Goal: Task Accomplishment & Management: Use online tool/utility

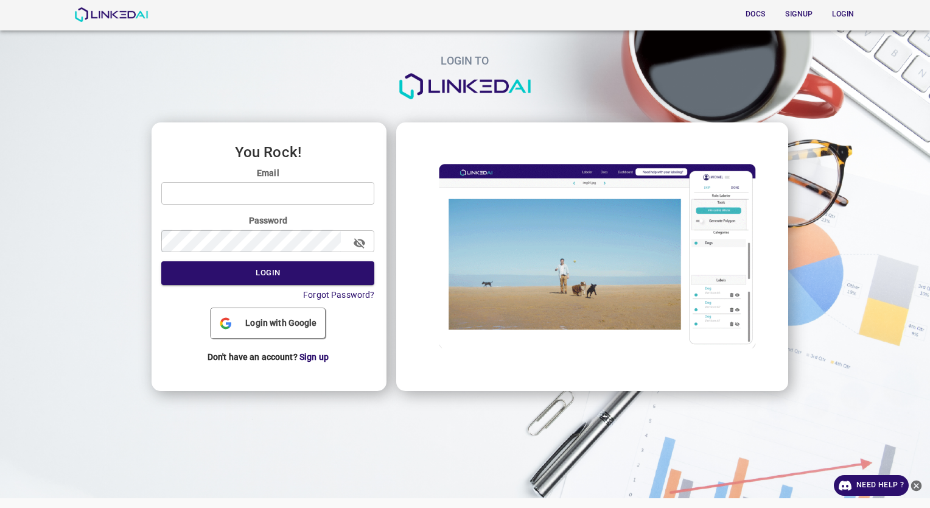
click at [273, 323] on span "Login with Google" at bounding box center [280, 323] width 81 height 13
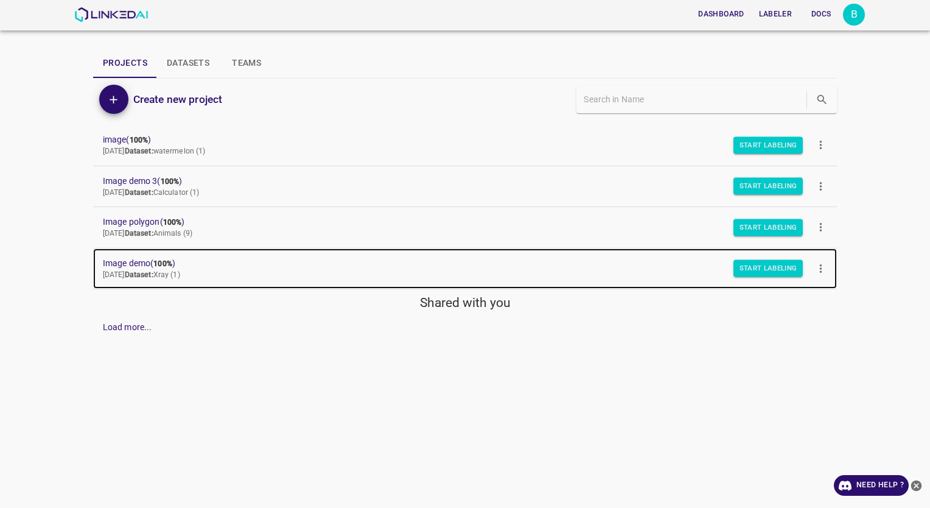
click at [156, 268] on span "Image demo ( 100% )" at bounding box center [455, 263] width 705 height 13
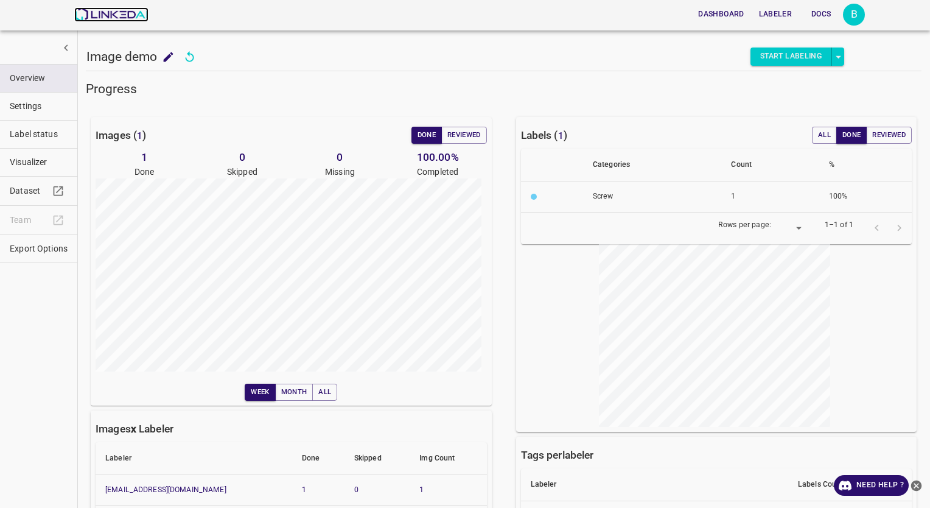
click at [93, 18] on img at bounding box center [111, 14] width 74 height 15
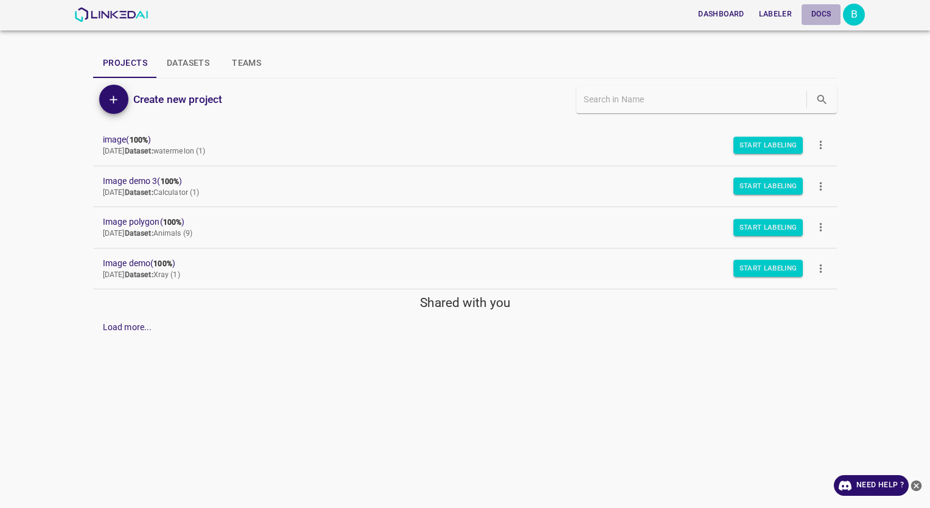
click at [823, 13] on button "Docs" at bounding box center [821, 14] width 39 height 20
click at [122, 105] on button "Add" at bounding box center [113, 99] width 29 height 29
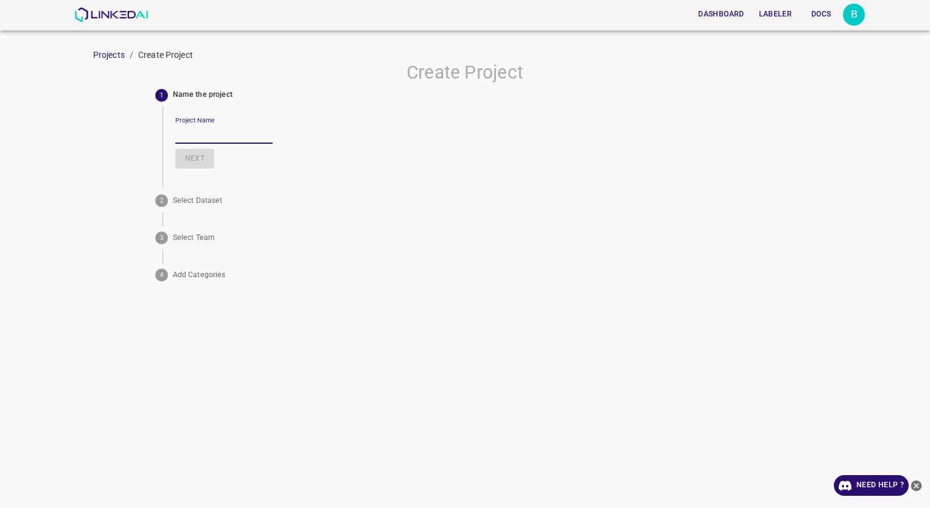
click at [200, 128] on input "Project Name" at bounding box center [223, 135] width 97 height 18
type input "Image"
click at [194, 161] on button "Next" at bounding box center [194, 159] width 39 height 20
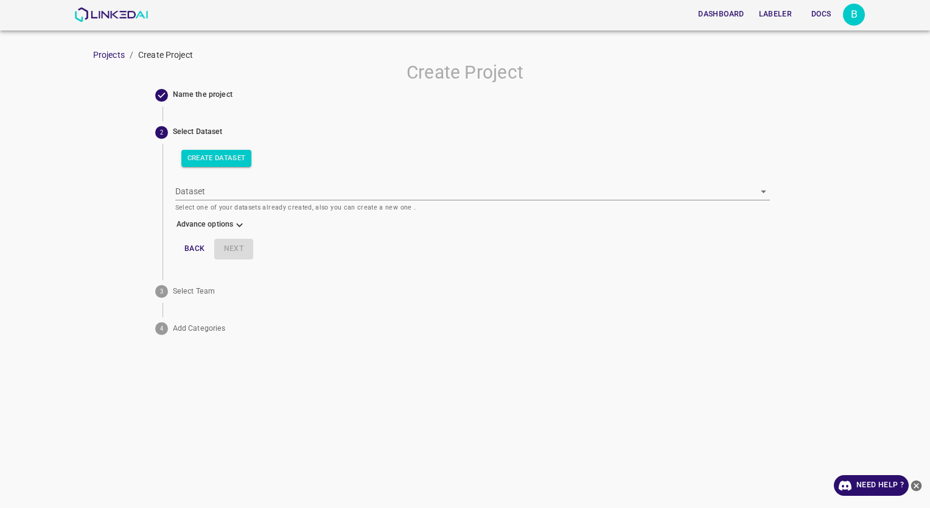
click at [194, 161] on button "Create Dataset" at bounding box center [216, 158] width 71 height 17
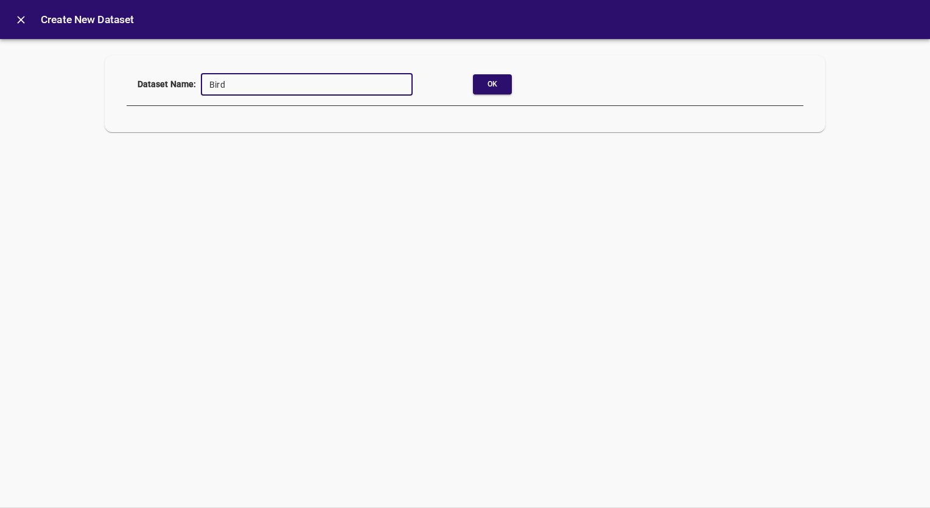
click at [482, 97] on div "Dataset Name: Bird ​ Ok" at bounding box center [466, 94] width 678 height 58
click at [483, 86] on button "Ok" at bounding box center [492, 84] width 39 height 20
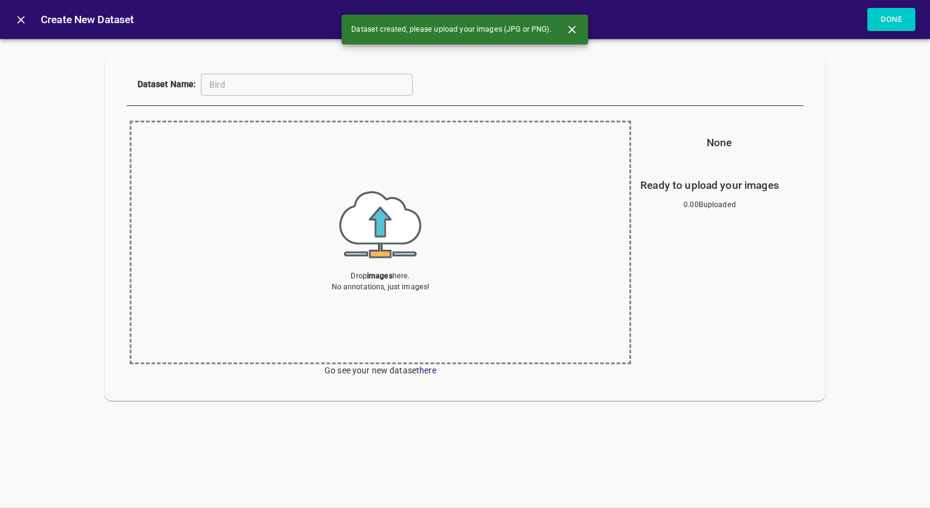
click at [358, 254] on div "Drop images here. No annotations, just images!" at bounding box center [381, 241] width 98 height 101
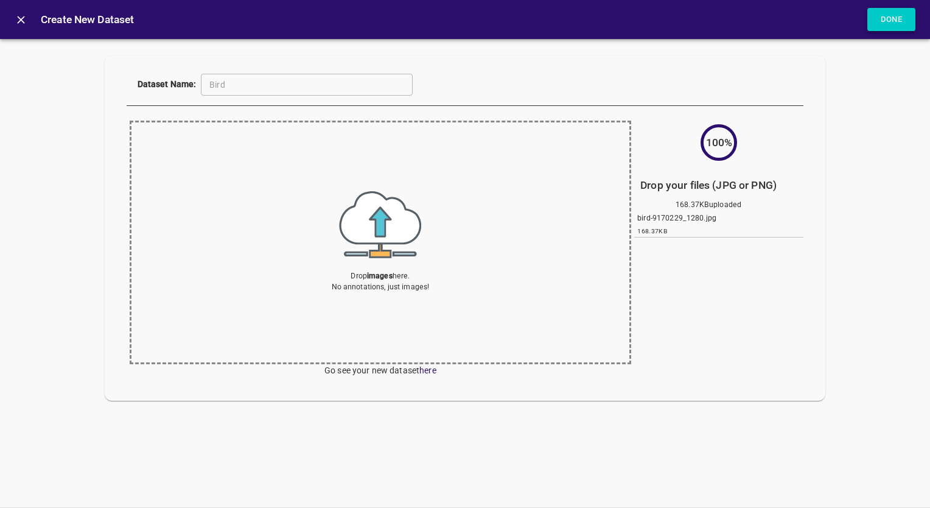
click at [874, 24] on button "Done" at bounding box center [892, 20] width 49 height 24
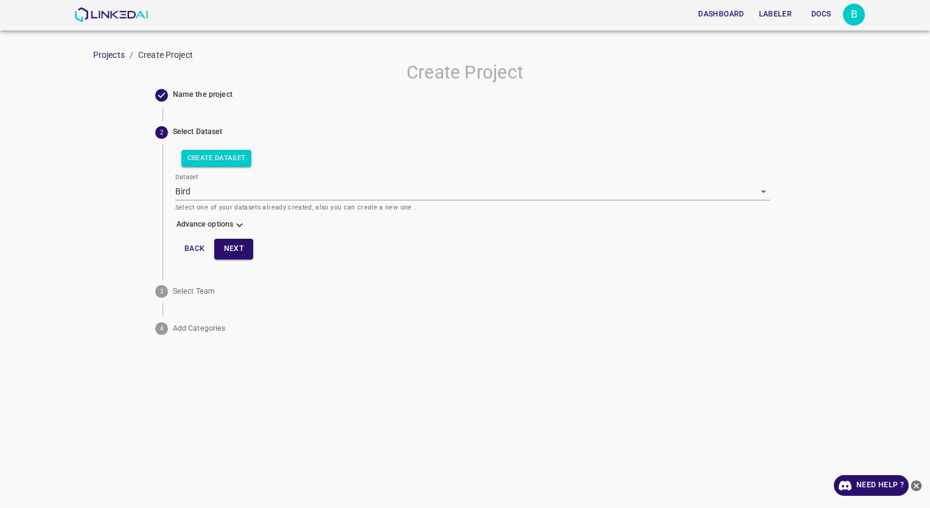
click at [360, 280] on span "3 Select Team" at bounding box center [465, 291] width 620 height 23
click at [195, 291] on span "Select Team" at bounding box center [474, 291] width 603 height 11
click at [209, 339] on span "4 Add Categories" at bounding box center [465, 328] width 620 height 23
click at [237, 250] on button "Next" at bounding box center [233, 249] width 39 height 20
type input "Riding solo 🦸"
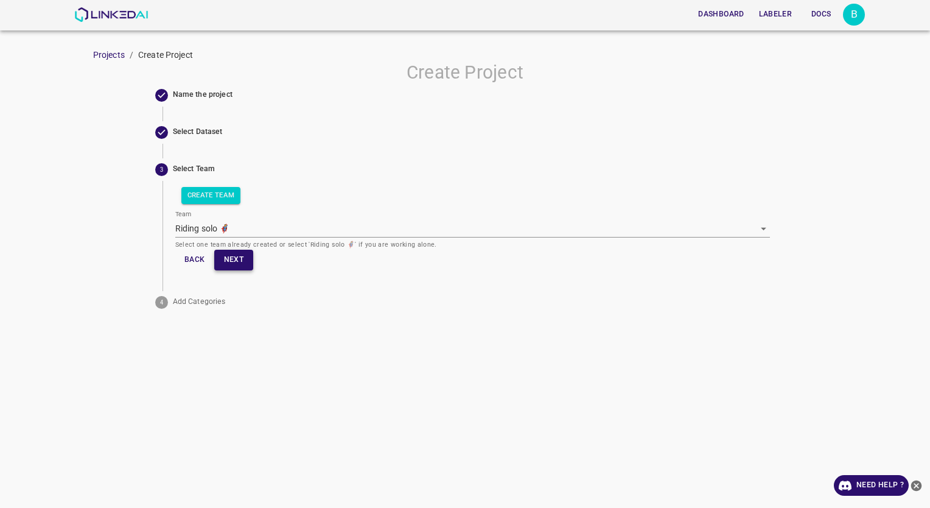
click at [251, 262] on button "Next" at bounding box center [233, 260] width 39 height 20
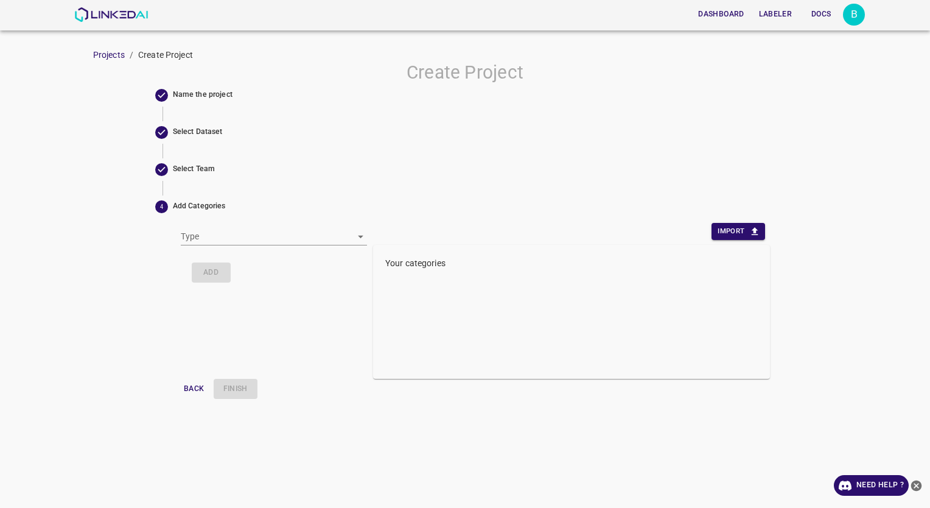
click at [214, 228] on body "Dashboard Labeler Docs B Projects / Create Project Create Project Name the proj…" at bounding box center [465, 254] width 930 height 508
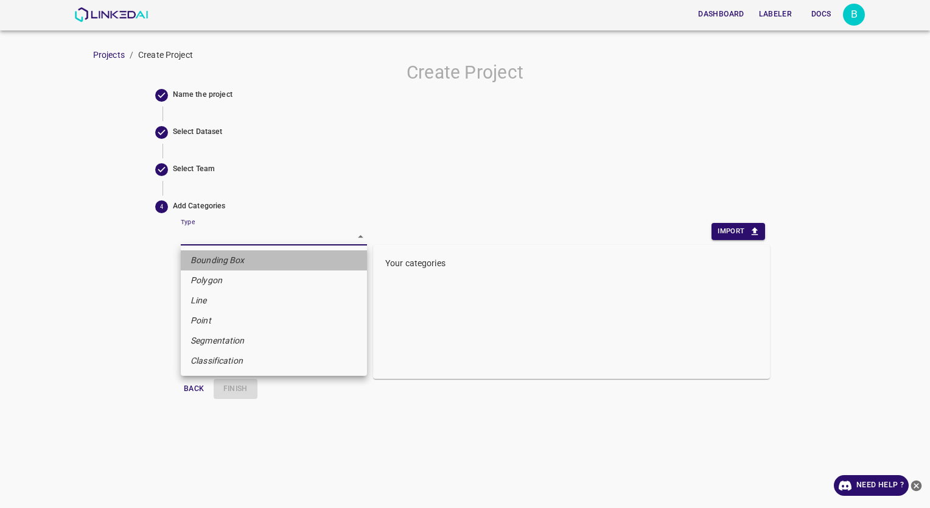
click at [225, 262] on em "Bounding Box" at bounding box center [218, 260] width 54 height 13
type input "bounding_box"
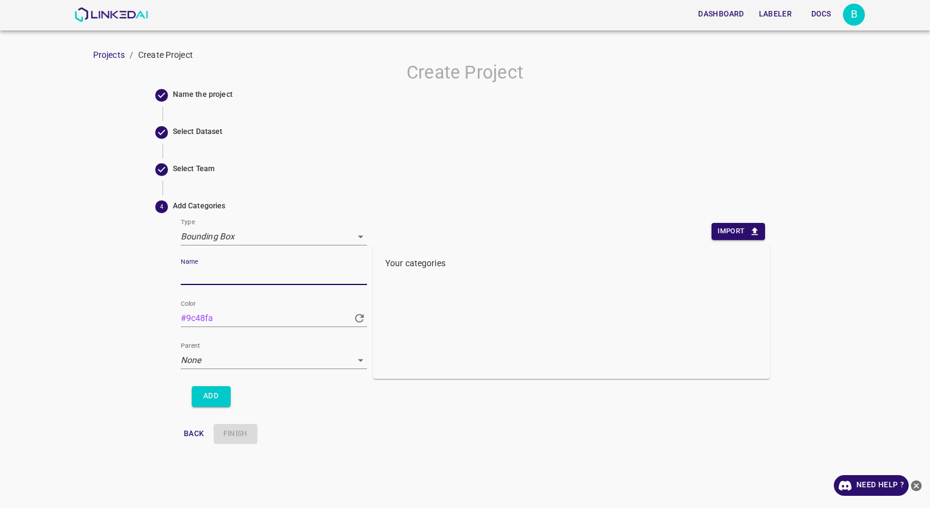
click at [252, 276] on input "Name" at bounding box center [274, 276] width 186 height 18
type input "Bird"
click at [151, 324] on div "Create Project Name the project Select Dataset Select Team 4 Add Categories Typ…" at bounding box center [465, 255] width 930 height 388
click at [221, 401] on button "Add" at bounding box center [211, 396] width 39 height 20
type input "#5db457"
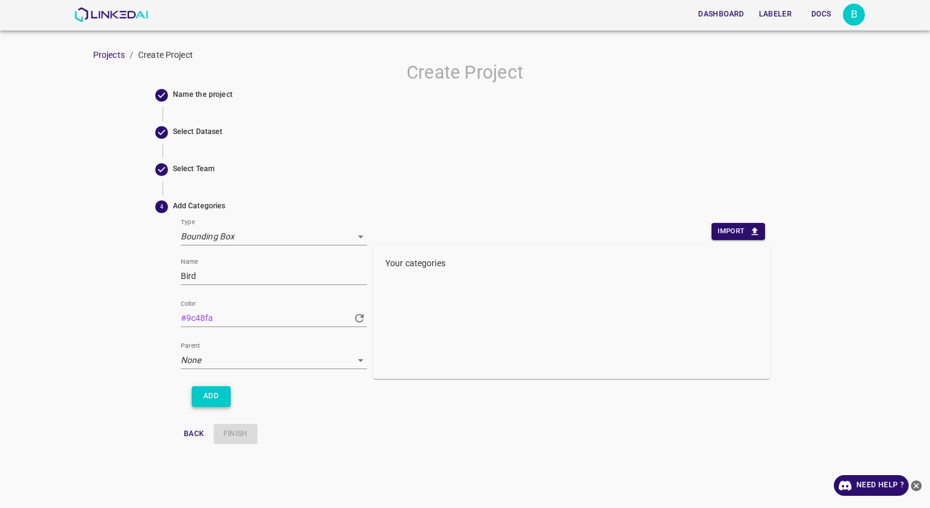
type input "#5db457"
click at [244, 430] on button "Finish" at bounding box center [236, 434] width 44 height 20
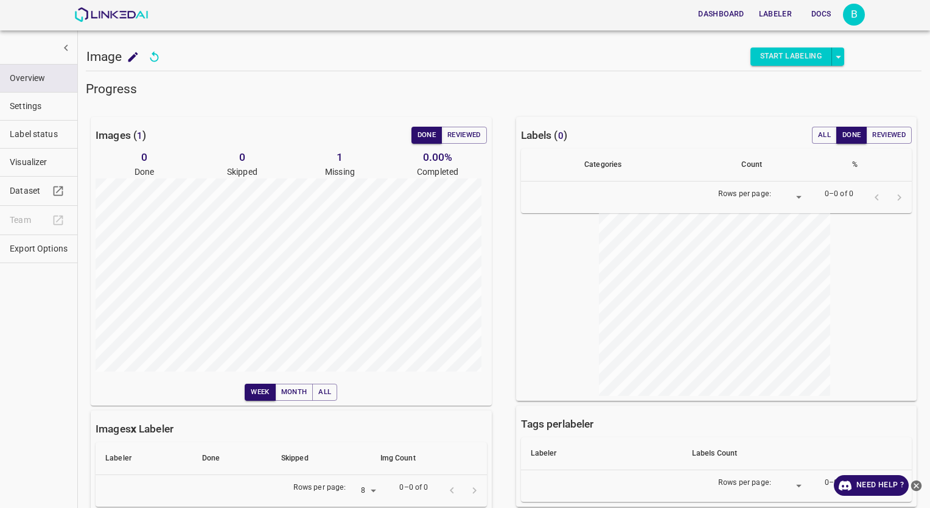
click at [774, 63] on button "Start Labeling" at bounding box center [792, 56] width 82 height 18
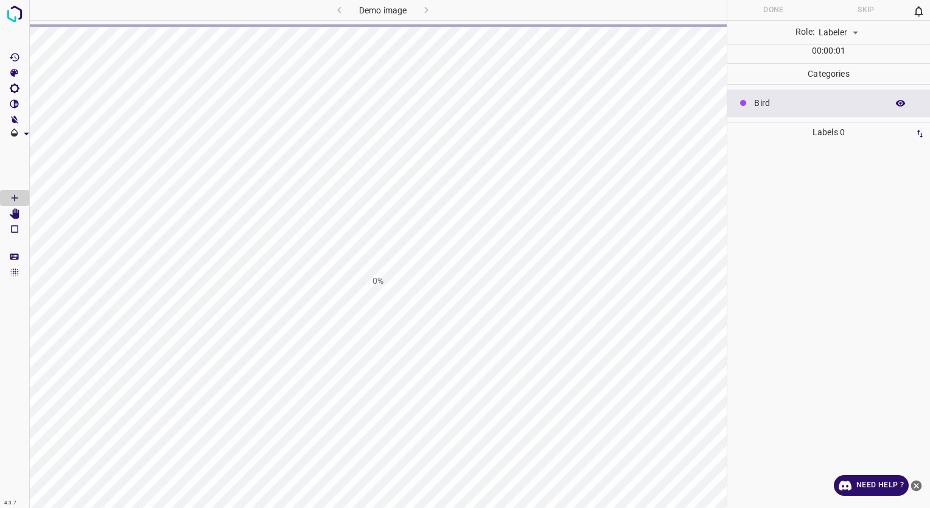
click at [424, 9] on div "Demo image" at bounding box center [383, 10] width 230 height 20
click at [396, 247] on div "0%" at bounding box center [378, 281] width 698 height 508
click at [370, 292] on div "0%" at bounding box center [378, 281] width 698 height 508
click at [13, 6] on img at bounding box center [15, 14] width 22 height 22
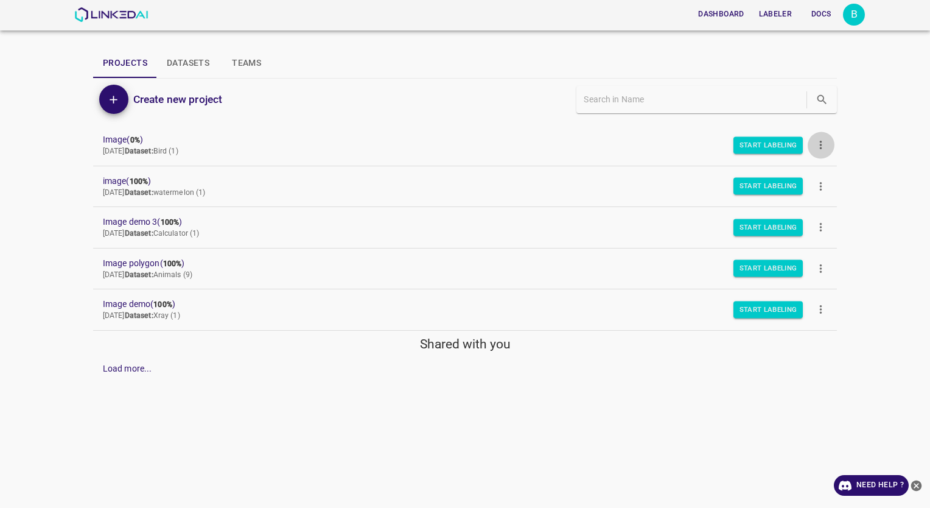
click at [820, 150] on icon "more" at bounding box center [821, 145] width 13 height 13
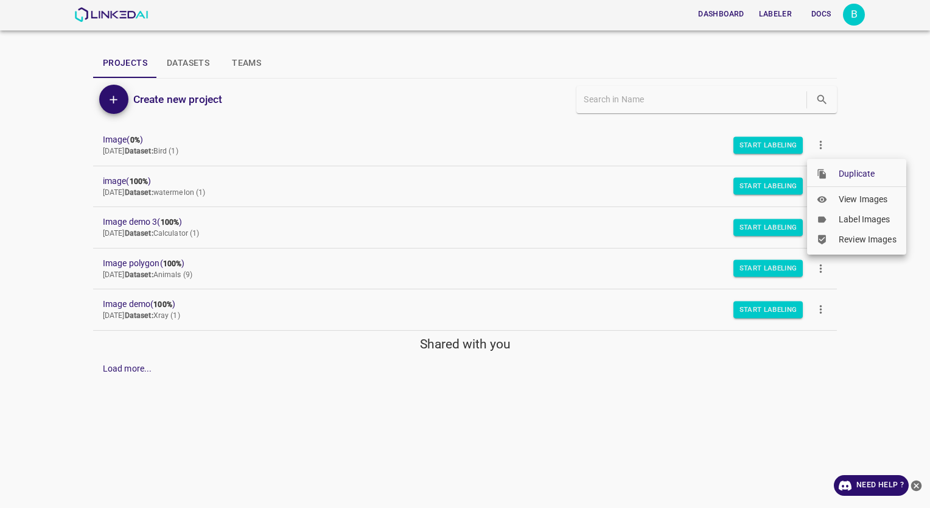
click at [843, 196] on span "View Images" at bounding box center [868, 199] width 58 height 13
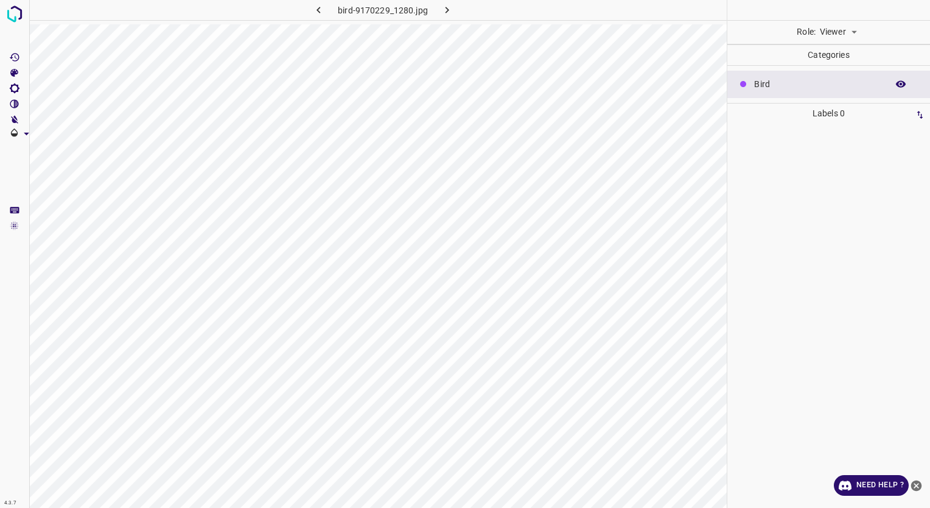
click at [838, 34] on body "4.3.7 bird-9170229_1280.jpg Role: Viewer viewer Categories Bird Labels 0 Catego…" at bounding box center [465, 254] width 930 height 508
click at [838, 34] on div at bounding box center [465, 254] width 930 height 508
click at [810, 82] on p "Bird" at bounding box center [817, 84] width 127 height 13
click at [10, 72] on icon "[X] Saturation" at bounding box center [14, 73] width 11 height 11
drag, startPoint x: 56, startPoint y: 113, endPoint x: 70, endPoint y: 114, distance: 14.1
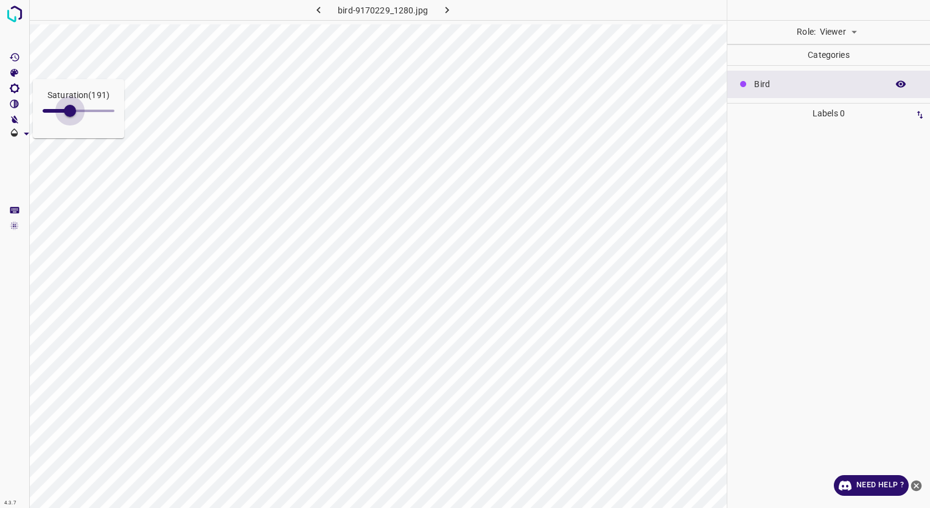
click at [70, 114] on span at bounding box center [70, 111] width 12 height 12
drag, startPoint x: 69, startPoint y: 113, endPoint x: 61, endPoint y: 113, distance: 7.9
click at [61, 113] on span at bounding box center [64, 111] width 12 height 12
type input "131"
click at [18, 223] on icon "Enable/Disable image smoothing" at bounding box center [14, 225] width 11 height 11
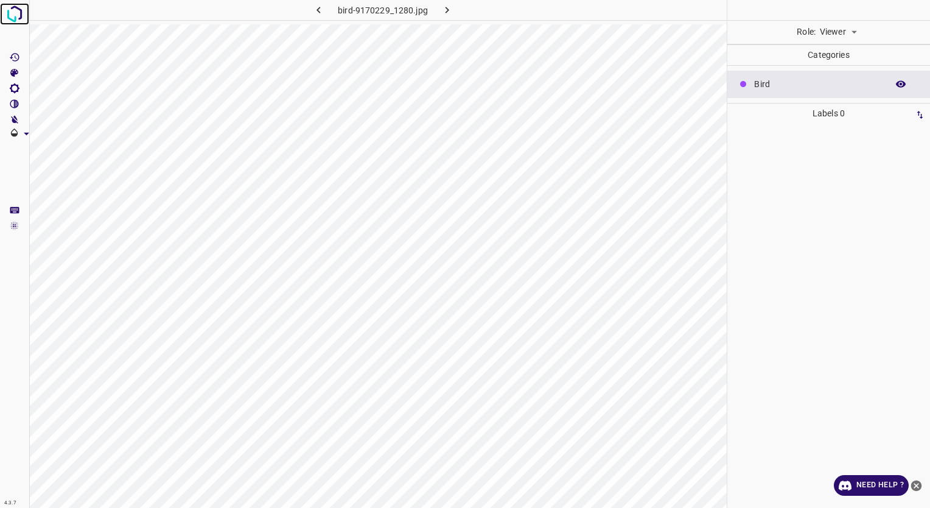
click at [13, 11] on img at bounding box center [15, 14] width 22 height 22
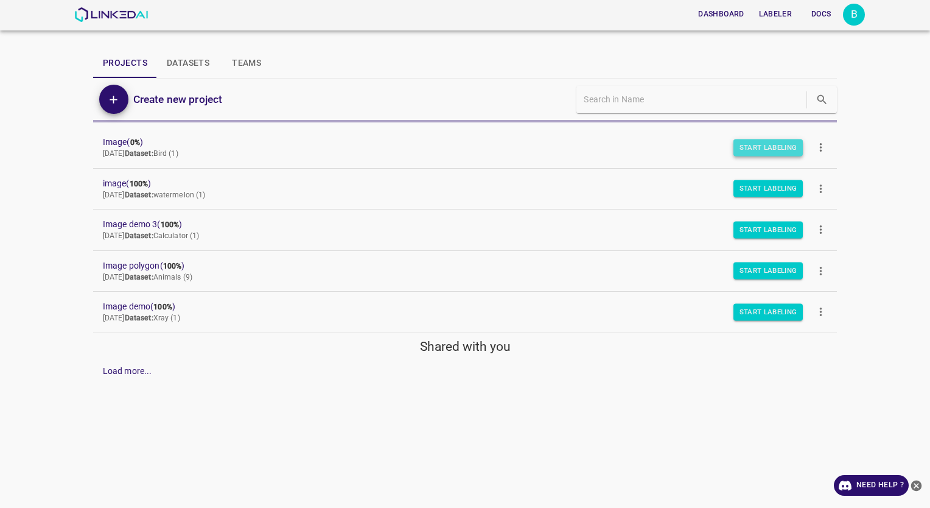
click at [770, 143] on button "Start Labeling" at bounding box center [769, 147] width 70 height 17
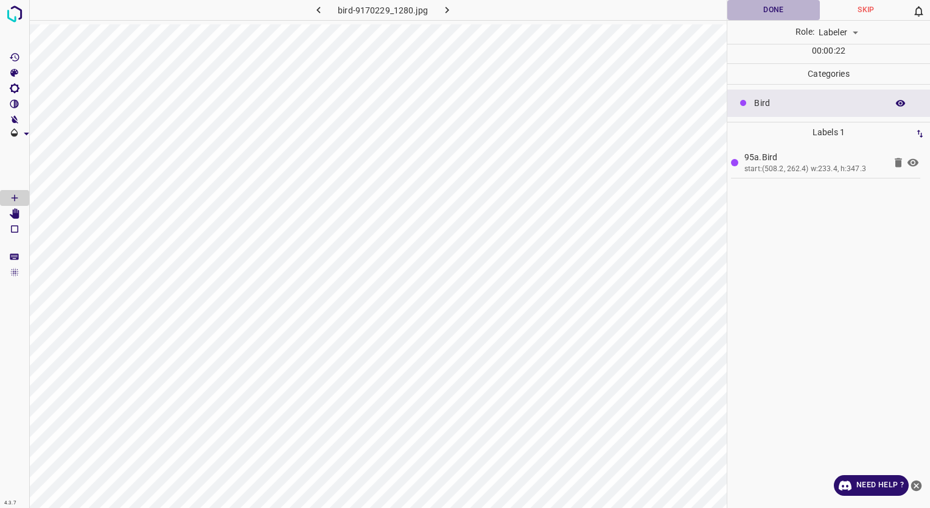
click at [774, 13] on button "Done" at bounding box center [774, 10] width 93 height 20
click at [15, 14] on img at bounding box center [15, 14] width 22 height 22
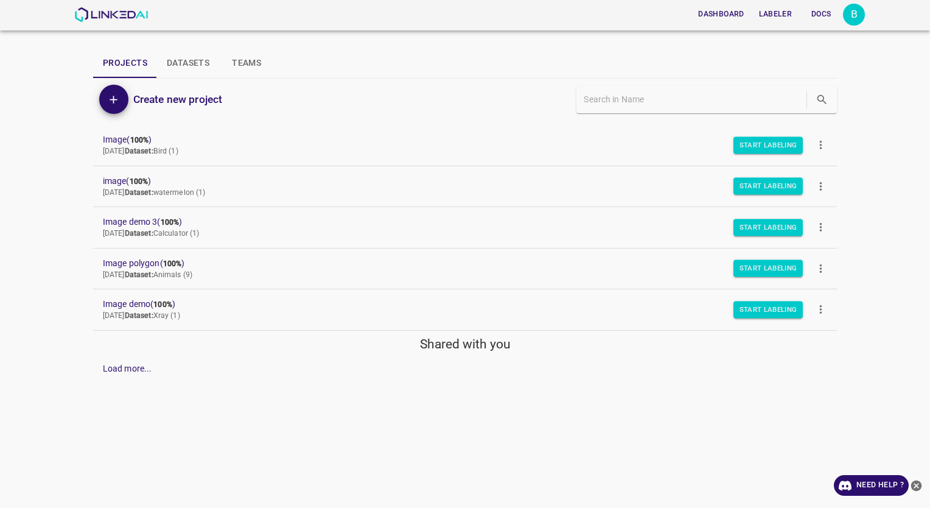
click at [126, 97] on button "Add" at bounding box center [113, 99] width 29 height 29
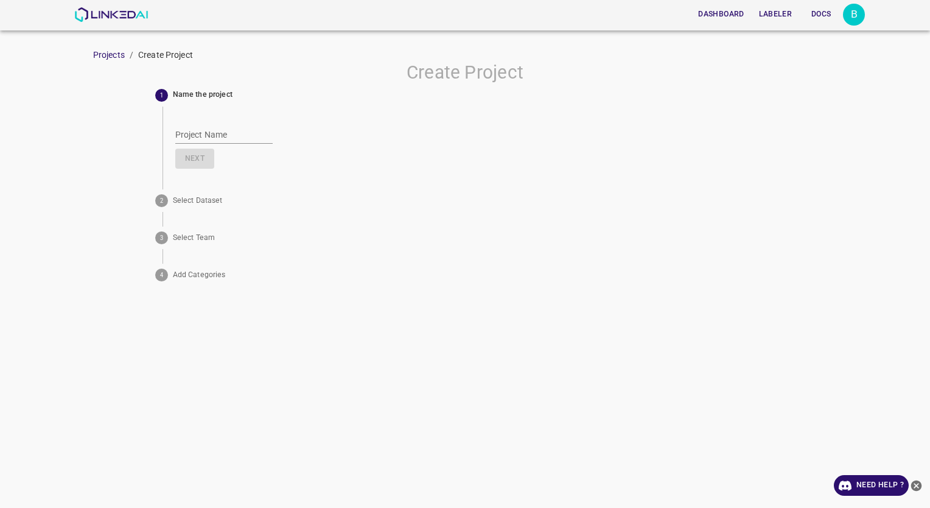
click at [212, 125] on div "Project Name" at bounding box center [223, 129] width 97 height 27
click at [216, 127] on input "Project Name" at bounding box center [223, 135] width 97 height 18
type input "Video"
click at [200, 157] on button "Next" at bounding box center [194, 159] width 39 height 20
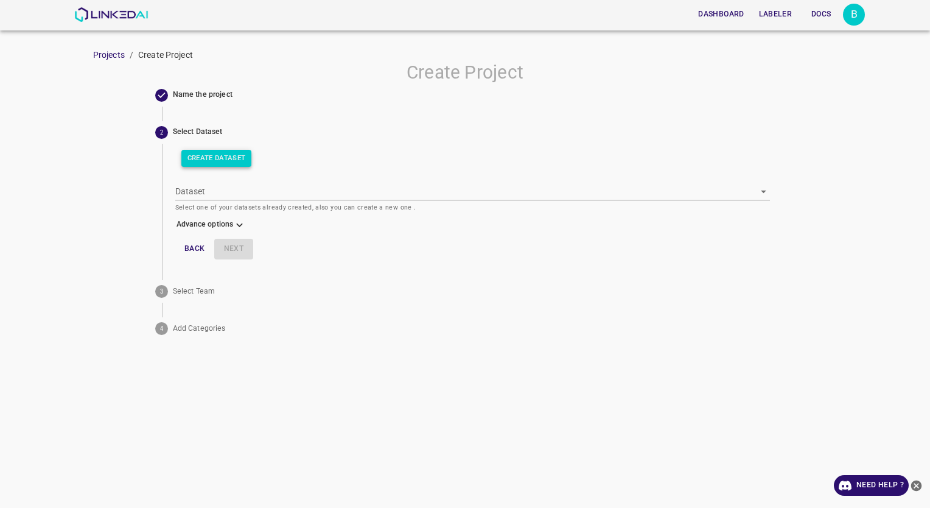
click at [218, 153] on button "Create Dataset" at bounding box center [216, 158] width 71 height 17
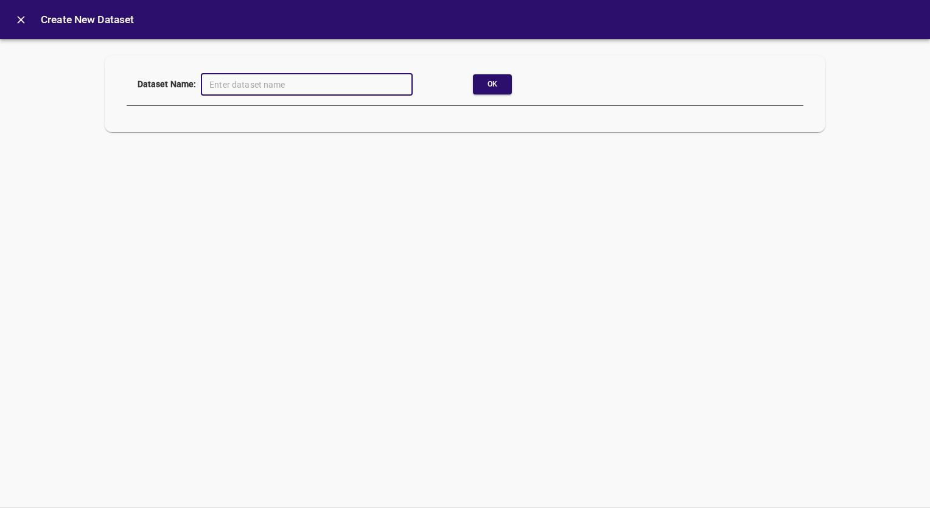
click at [253, 88] on input "text" at bounding box center [307, 84] width 212 height 23
click at [497, 79] on button "Ok" at bounding box center [492, 84] width 39 height 20
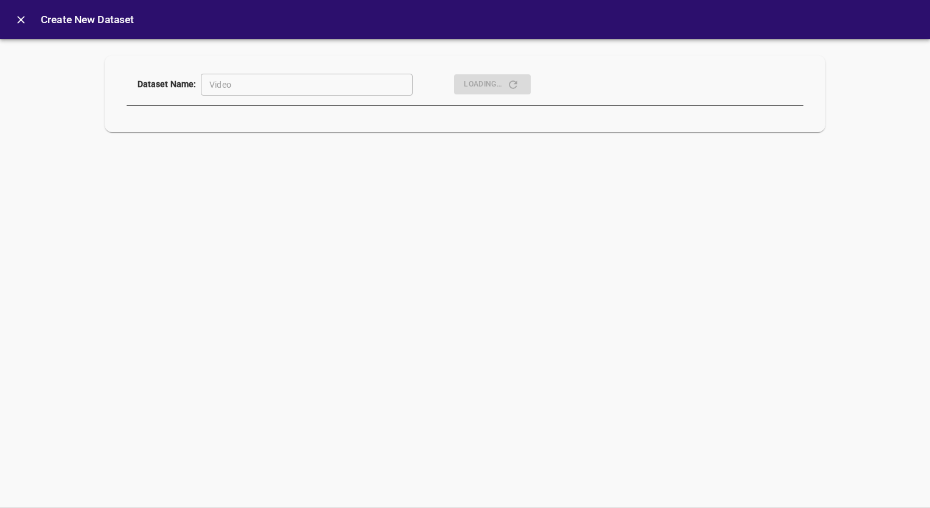
type input "[object Object]"
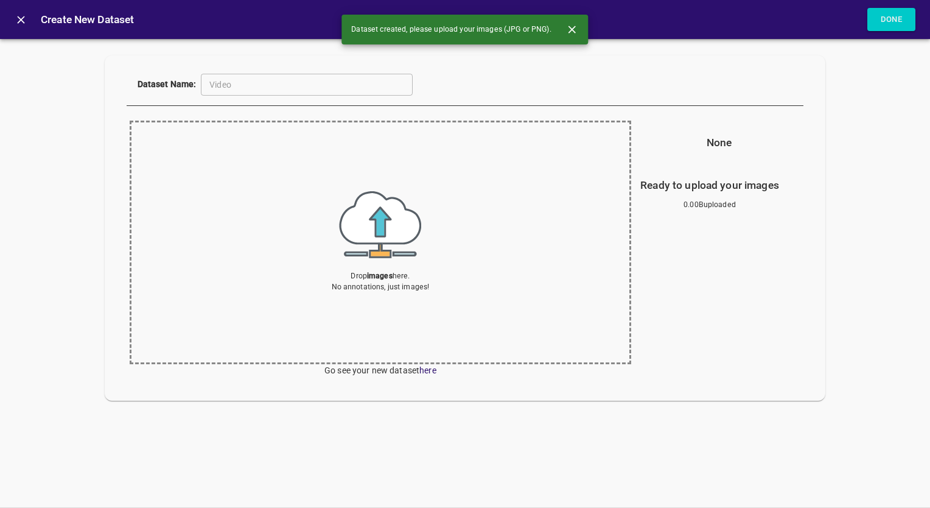
click at [381, 272] on b "images" at bounding box center [380, 276] width 26 height 9
click at [17, 18] on icon "close" at bounding box center [21, 19] width 13 height 13
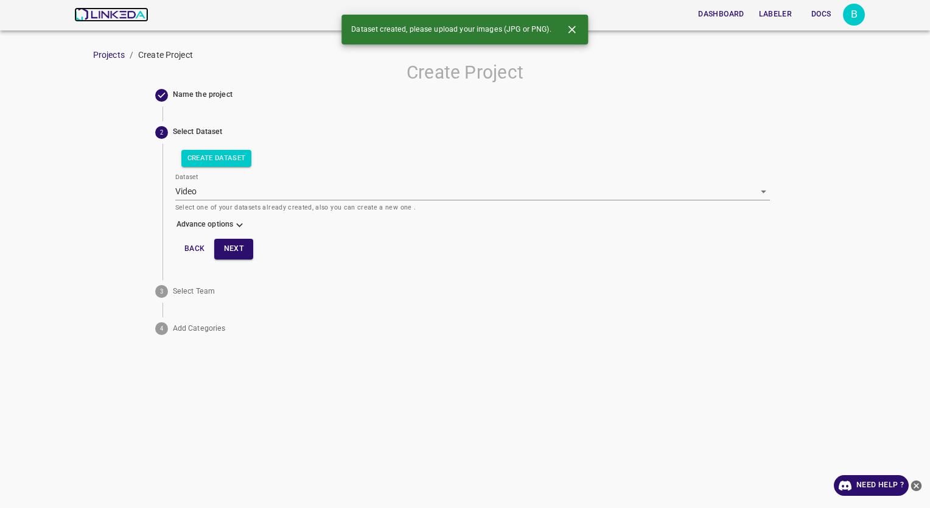
click at [104, 18] on img at bounding box center [111, 14] width 74 height 15
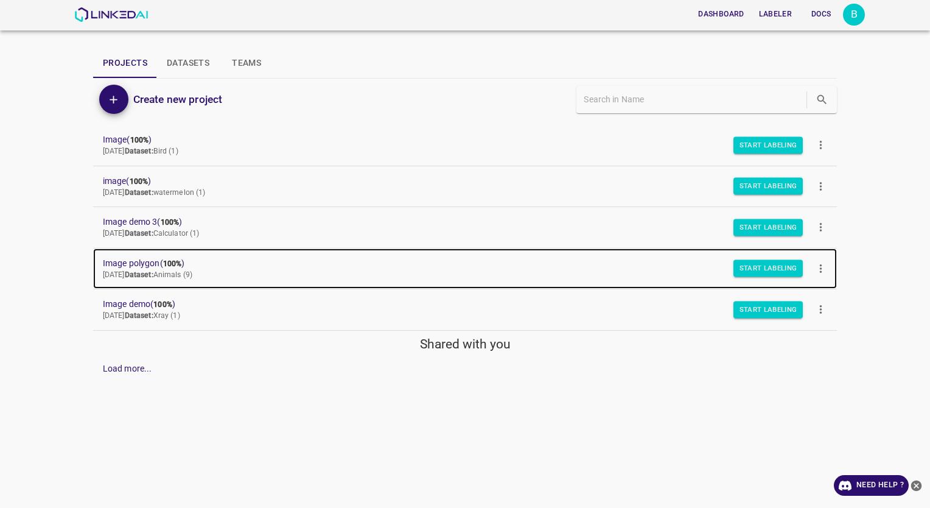
click at [156, 266] on span "Image polygon ( 100% )" at bounding box center [455, 263] width 705 height 13
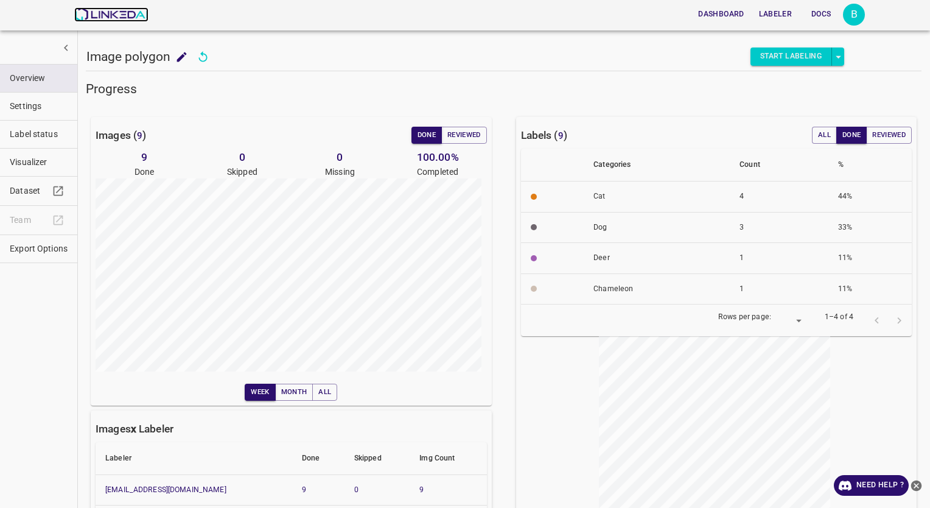
click at [111, 11] on img at bounding box center [111, 14] width 74 height 15
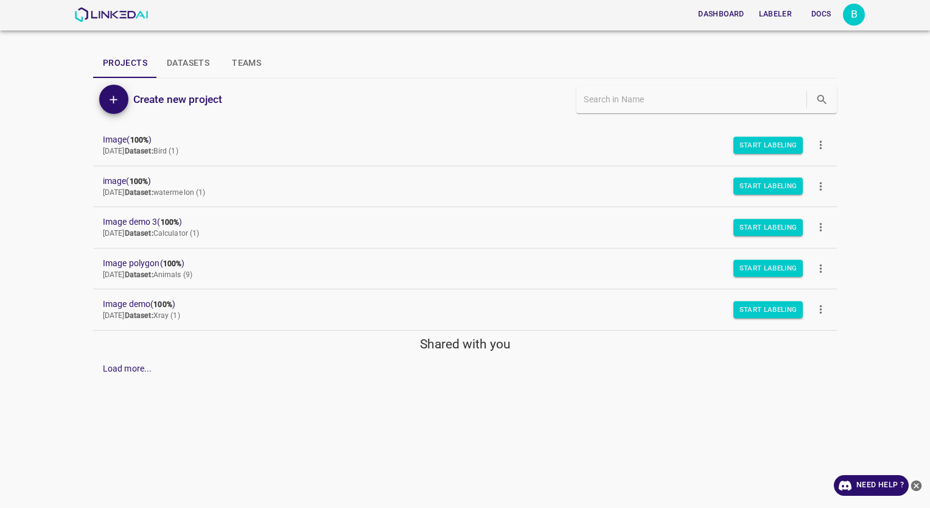
click at [616, 102] on input "text" at bounding box center [694, 100] width 220 height 18
click at [105, 100] on button "Add" at bounding box center [113, 99] width 29 height 29
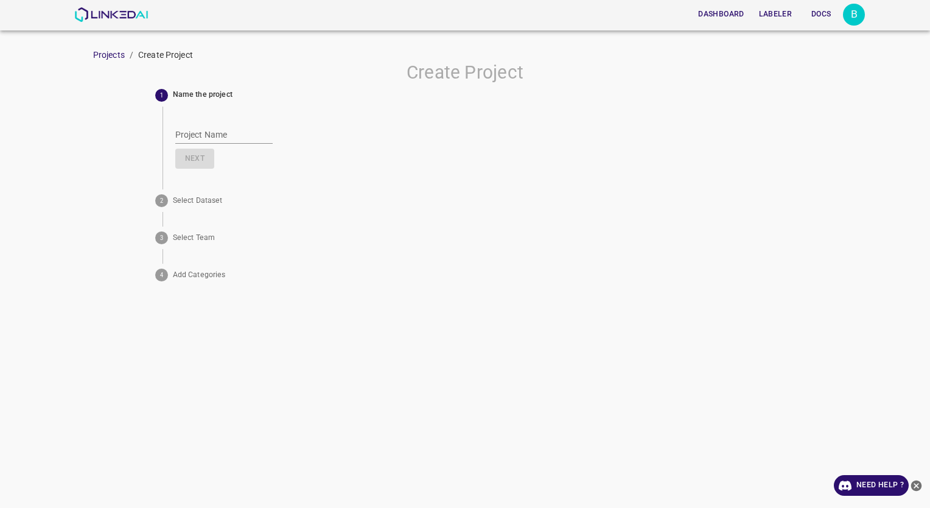
click at [200, 133] on input "Project Name" at bounding box center [223, 135] width 97 height 18
type input "image"
click at [198, 157] on button "Next" at bounding box center [194, 159] width 39 height 20
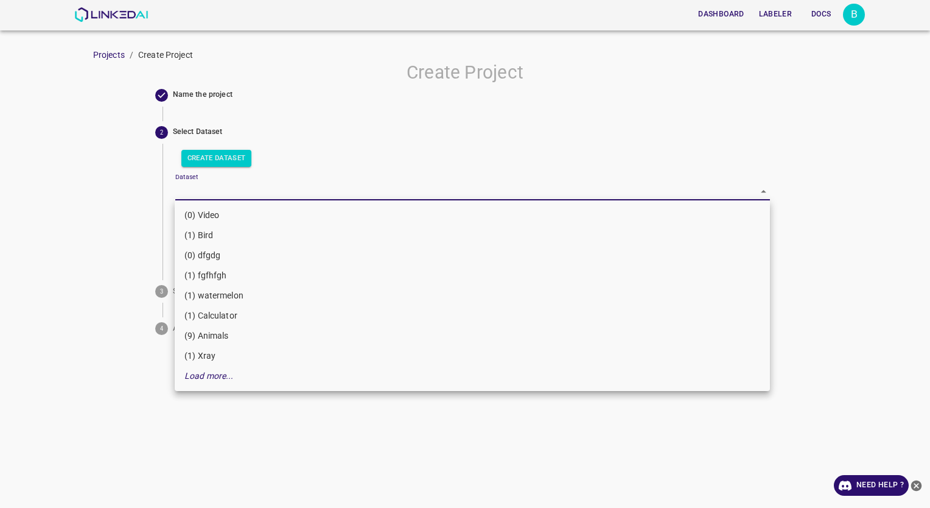
click at [197, 195] on body "Dashboard Labeler Docs B Projects / Create Project Create Project Name the proj…" at bounding box center [465, 254] width 930 height 508
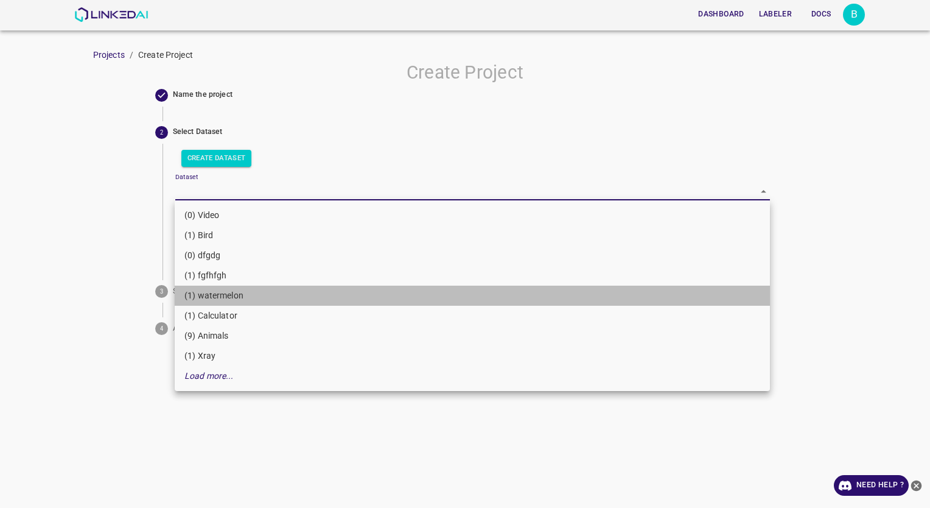
click at [219, 303] on li "(1) watermelon" at bounding box center [472, 296] width 595 height 20
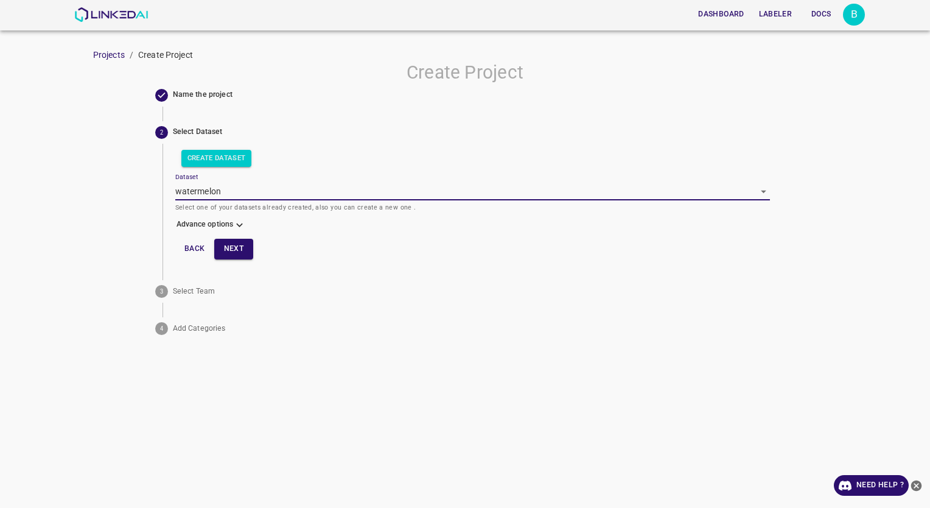
click at [390, 376] on div "Dashboard Labeler Docs B Projects / Create Project Create Project Name the proj…" at bounding box center [465, 254] width 930 height 508
click at [240, 251] on button "Next" at bounding box center [233, 249] width 39 height 20
type input "Riding solo 🦸"
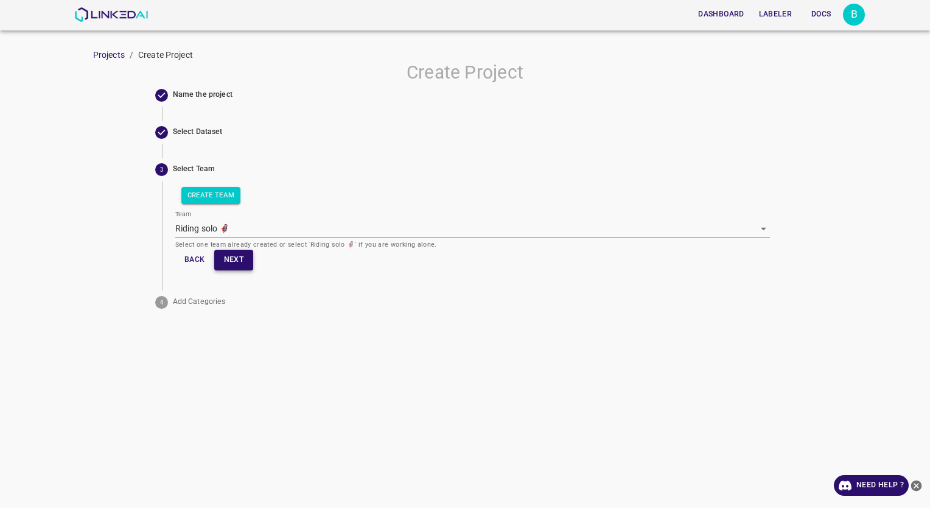
click at [234, 265] on button "Next" at bounding box center [233, 260] width 39 height 20
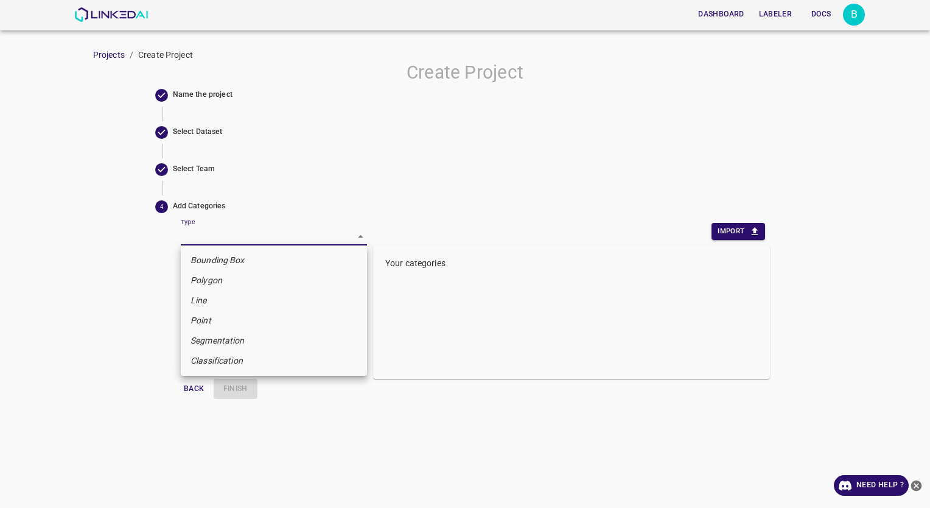
click at [215, 237] on body "Dashboard Labeler Docs B Projects / Create Project Create Project Name the proj…" at bounding box center [465, 254] width 930 height 508
click at [87, 16] on div at bounding box center [465, 254] width 930 height 508
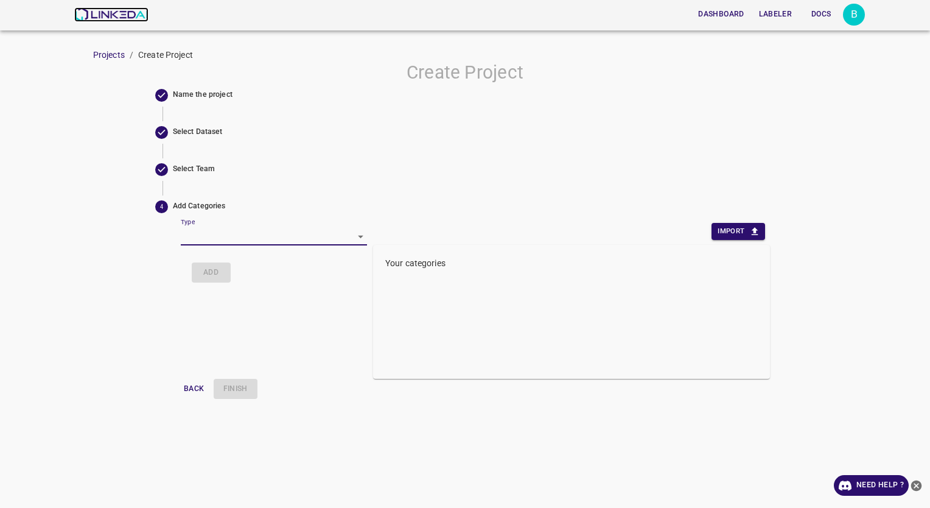
click at [122, 13] on img at bounding box center [111, 14] width 74 height 15
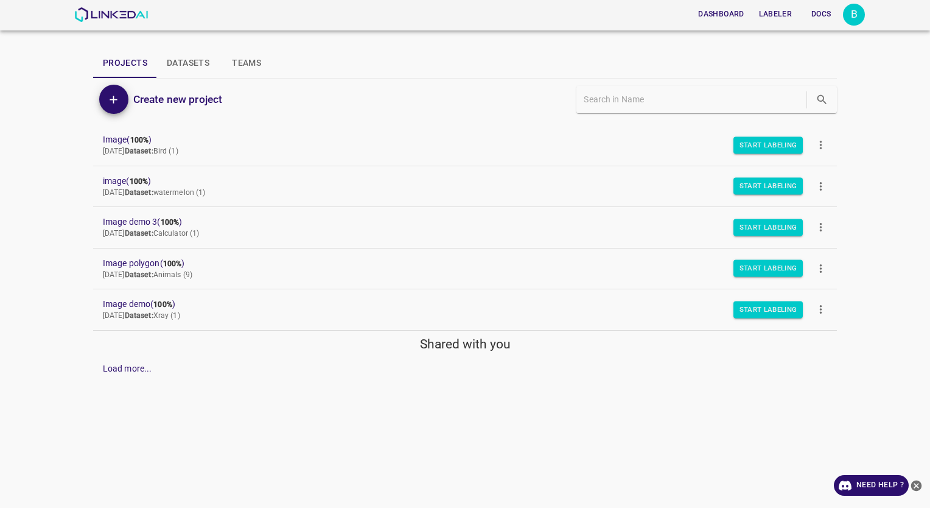
click at [822, 146] on icon "more" at bounding box center [821, 145] width 13 height 13
click at [871, 123] on div at bounding box center [465, 254] width 930 height 508
click at [826, 144] on icon "more" at bounding box center [821, 145] width 13 height 13
click at [875, 357] on div at bounding box center [465, 254] width 930 height 508
